Goal: Task Accomplishment & Management: Manage account settings

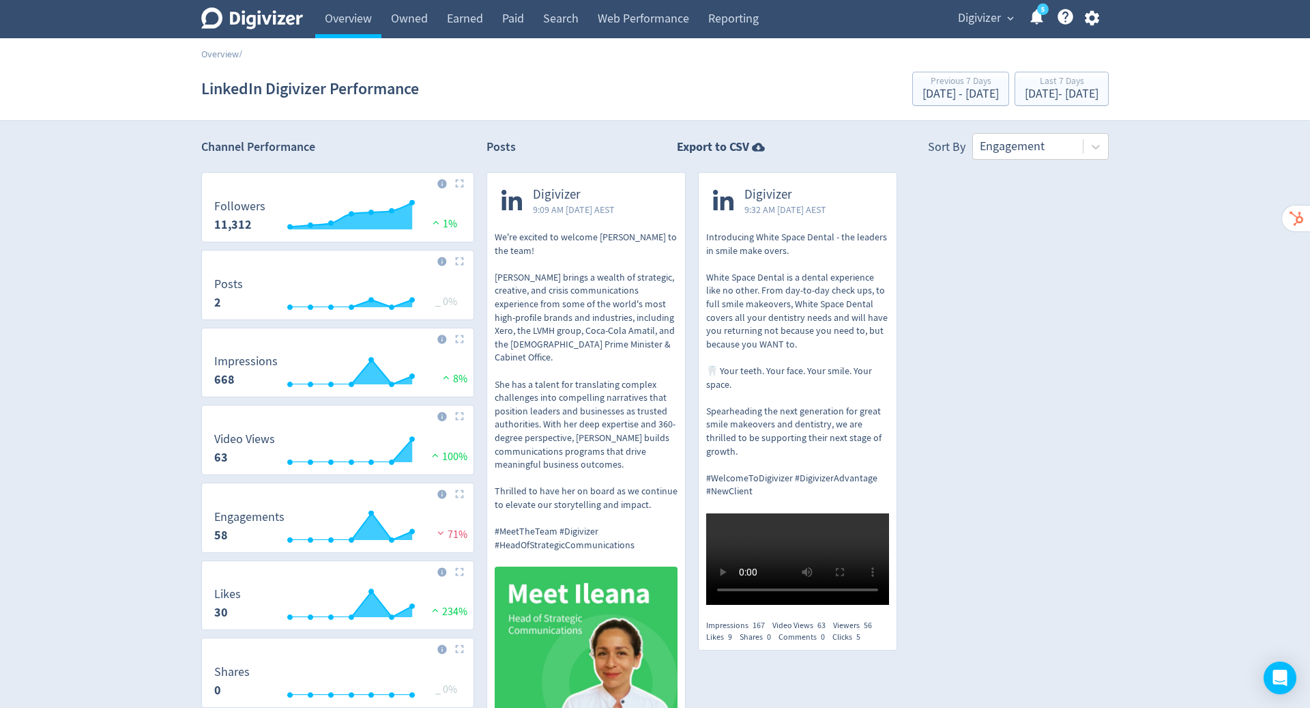
click at [1091, 15] on icon "button" at bounding box center [1092, 18] width 18 height 18
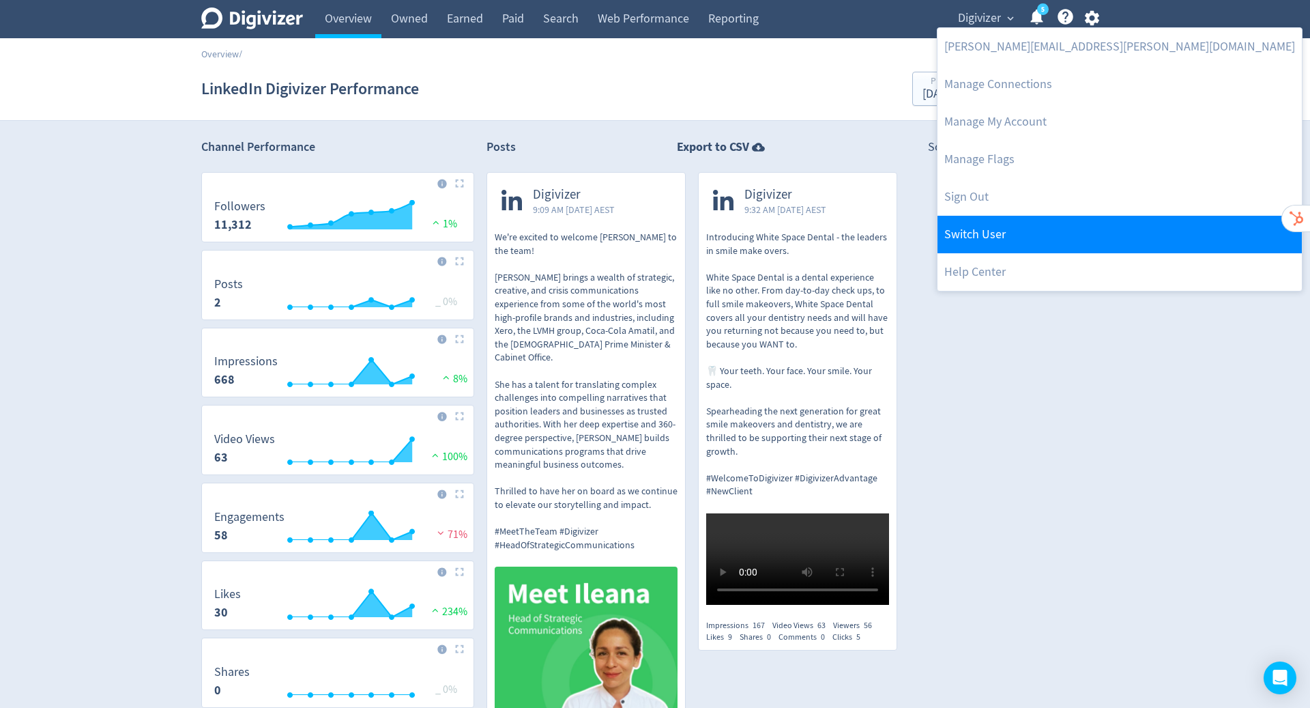
click at [971, 233] on link "Switch User" at bounding box center [1120, 235] width 364 height 38
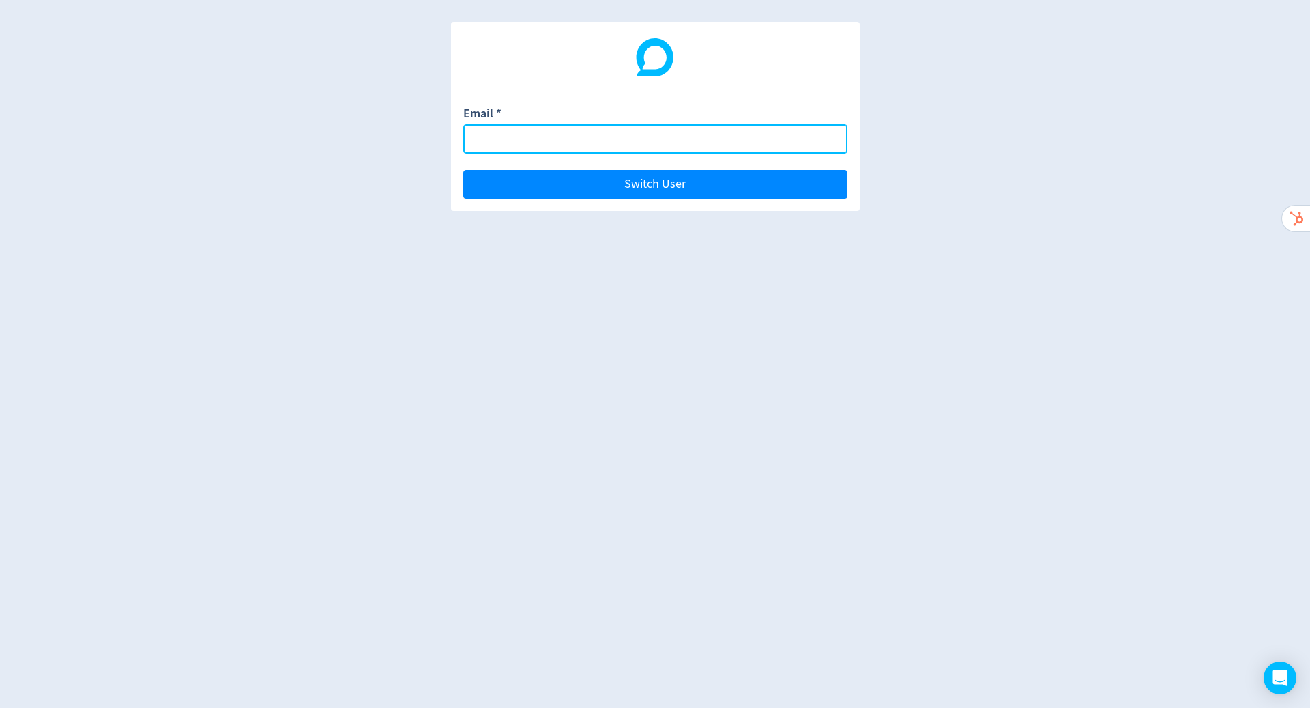
click at [564, 141] on input "Email *" at bounding box center [655, 138] width 384 height 29
click at [587, 132] on input "Email *" at bounding box center [655, 138] width 384 height 29
paste input "[EMAIL_ADDRESS][DOMAIN_NAME]"
type input "[EMAIL_ADDRESS][DOMAIN_NAME]"
click at [463, 170] on button "Switch User" at bounding box center [655, 184] width 384 height 29
